Goal: Task Accomplishment & Management: Manage account settings

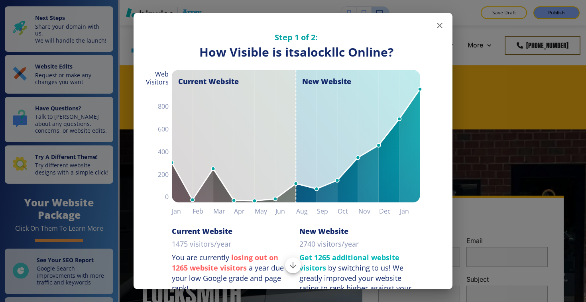
click at [442, 23] on icon "button" at bounding box center [440, 26] width 10 height 10
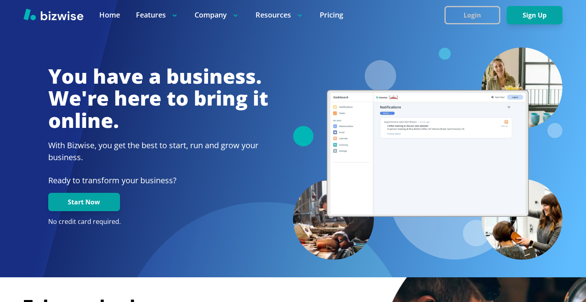
click at [484, 21] on button "Login" at bounding box center [472, 15] width 56 height 18
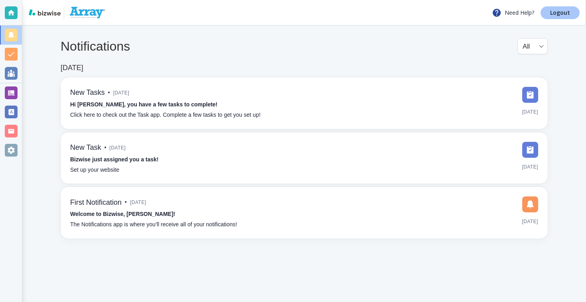
click at [560, 15] on p "Logout" at bounding box center [560, 13] width 20 height 6
